Goal: Task Accomplishment & Management: Use online tool/utility

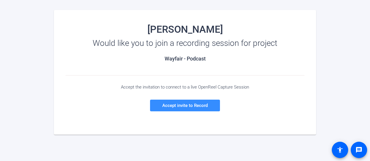
scroll to position [88, 0]
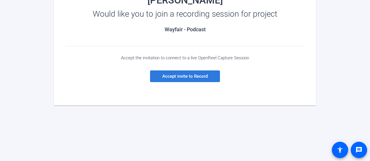
click at [203, 72] on span at bounding box center [185, 76] width 70 height 14
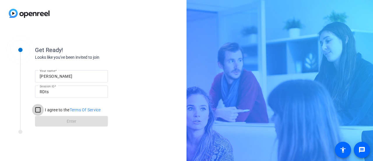
click at [36, 111] on input "I agree to the Terms Of Service" at bounding box center [38, 110] width 12 height 12
checkbox input "true"
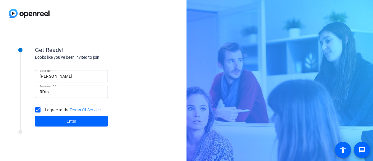
click at [58, 118] on span at bounding box center [71, 121] width 73 height 14
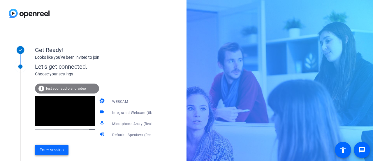
click at [49, 149] on span "Enter session" at bounding box center [52, 150] width 24 height 6
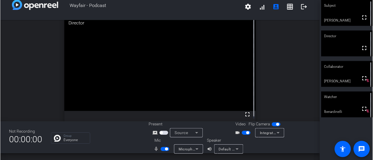
scroll to position [2, 0]
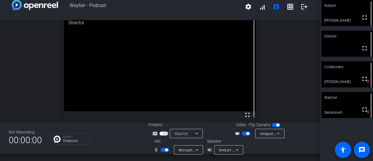
click at [246, 132] on span "button" at bounding box center [247, 133] width 3 height 3
click at [244, 132] on span "button" at bounding box center [246, 133] width 9 height 4
drag, startPoint x: 282, startPoint y: 78, endPoint x: 0, endPoint y: 174, distance: 298.4
drag, startPoint x: 0, startPoint y: 174, endPoint x: 49, endPoint y: 31, distance: 151.5
click at [49, 31] on div "open_in_new Director fullscreen" at bounding box center [160, 69] width 320 height 102
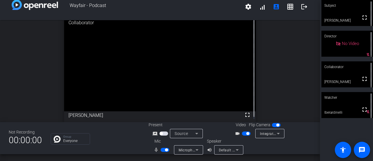
click at [250, 77] on div "open_in_new Collaborator fullscreen [PERSON_NAME]" at bounding box center [160, 69] width 320 height 102
